Goal: Check status: Check status

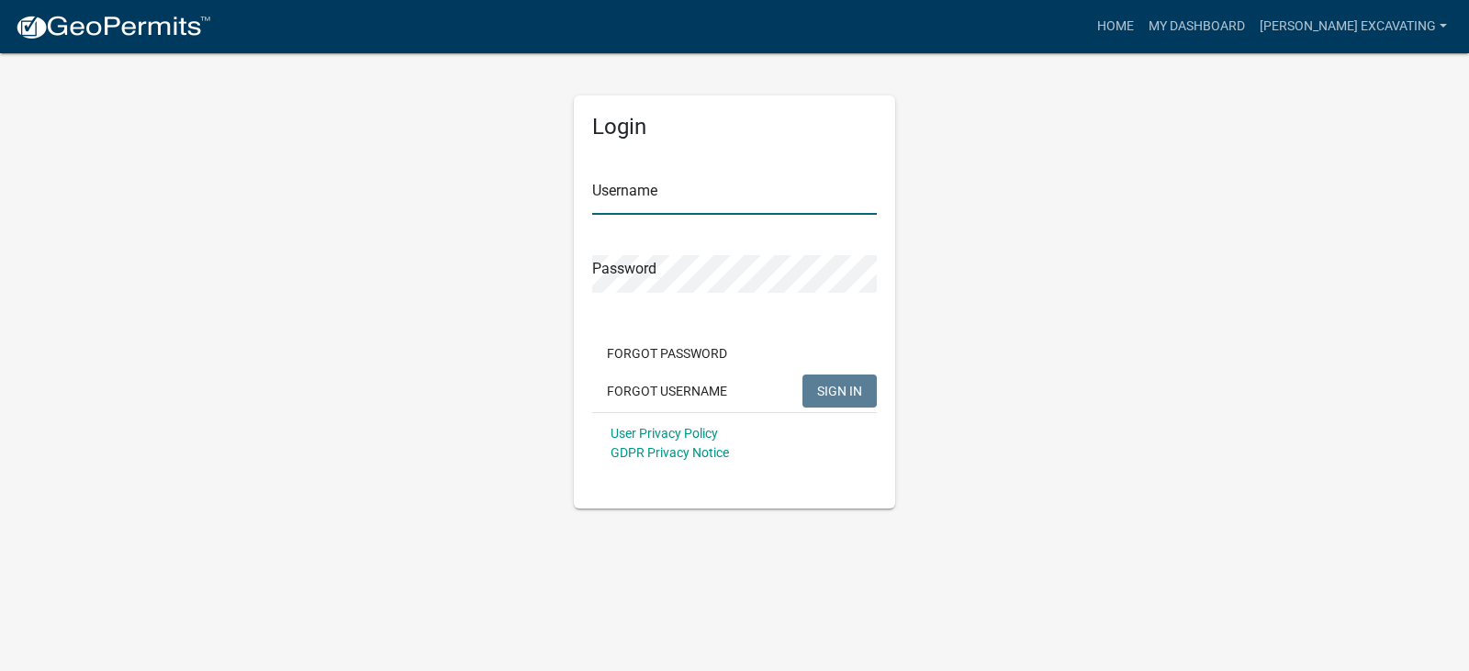
type input "Budke Excavating"
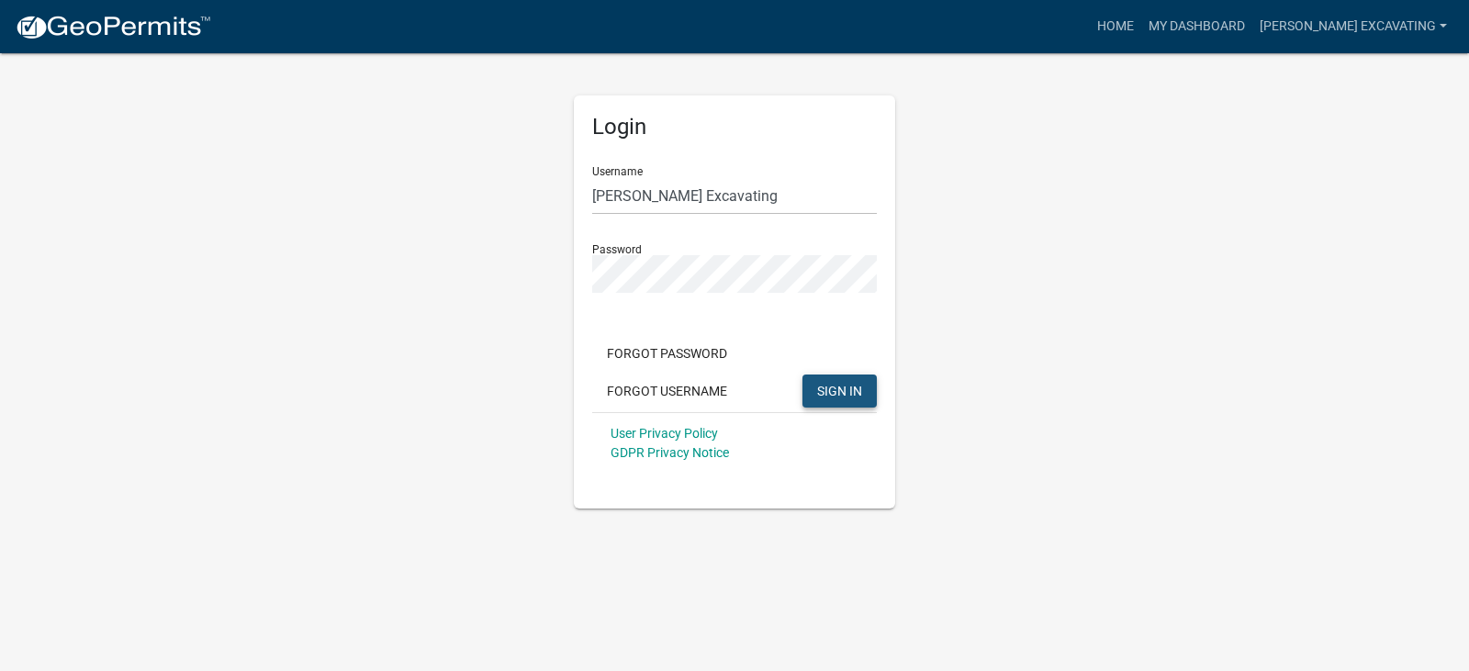
click at [840, 387] on span "SIGN IN" at bounding box center [839, 390] width 45 height 15
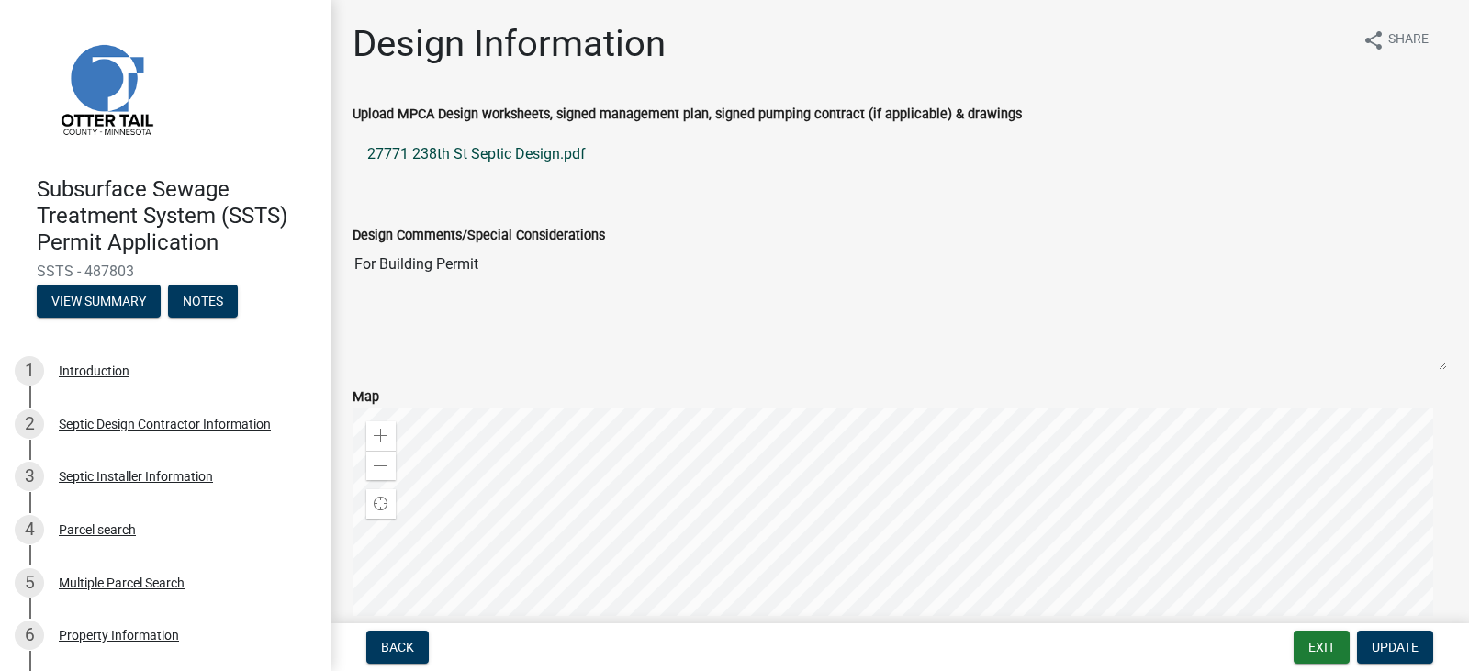
click at [548, 157] on link "27771 238th St Septic Design.pdf" at bounding box center [900, 154] width 1095 height 44
